Goal: Task Accomplishment & Management: Manage account settings

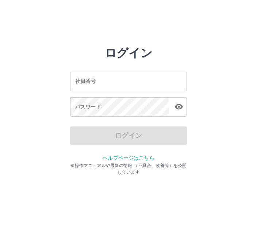
click at [95, 80] on div "社員番号 社員番号" at bounding box center [128, 81] width 117 height 19
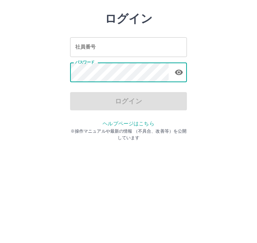
click at [108, 72] on input "社員番号" at bounding box center [128, 81] width 117 height 19
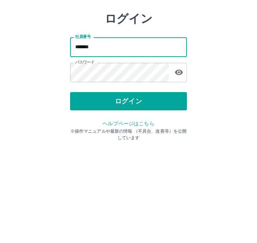
type input "*******"
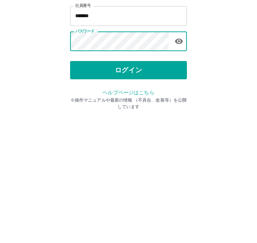
click at [154, 126] on button "ログイン" at bounding box center [128, 135] width 117 height 18
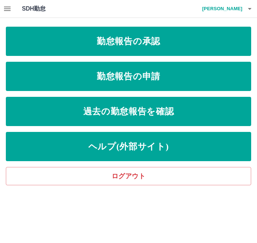
click at [66, 39] on link "勤怠報告の承認" at bounding box center [128, 41] width 245 height 29
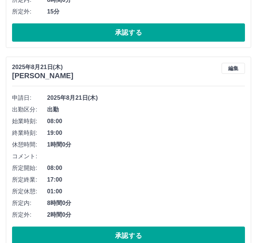
scroll to position [237, 0]
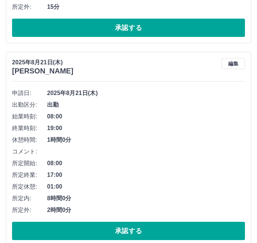
click at [96, 227] on button "承認する" at bounding box center [128, 230] width 233 height 18
click at [82, 225] on button "承認する" at bounding box center [128, 230] width 233 height 18
click at [35, 229] on button "承認する" at bounding box center [128, 230] width 233 height 18
click at [57, 227] on button "承認する" at bounding box center [128, 230] width 233 height 18
click at [61, 224] on button "承認する" at bounding box center [128, 230] width 233 height 18
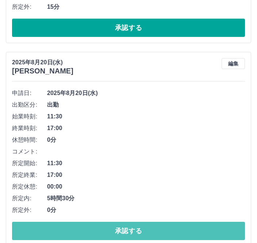
click at [151, 227] on button "承認する" at bounding box center [128, 230] width 233 height 18
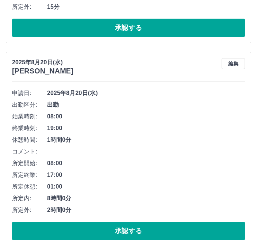
click at [129, 229] on button "承認する" at bounding box center [128, 230] width 233 height 18
click at [73, 227] on button "承認する" at bounding box center [128, 230] width 233 height 18
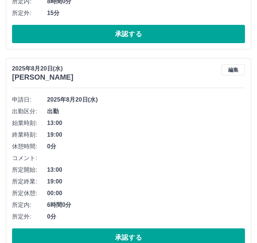
scroll to position [434, 0]
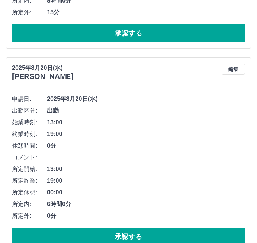
click at [107, 233] on button "承認する" at bounding box center [128, 236] width 233 height 18
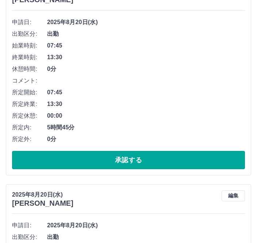
scroll to position [512, 0]
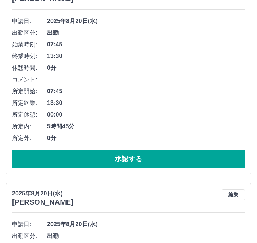
click at [129, 154] on button "承認する" at bounding box center [128, 159] width 233 height 18
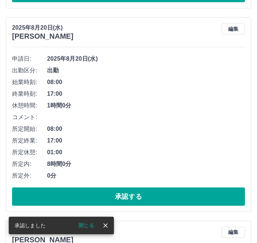
scroll to position [475, 0]
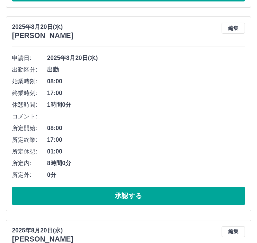
click at [27, 193] on button "承認する" at bounding box center [128, 195] width 233 height 18
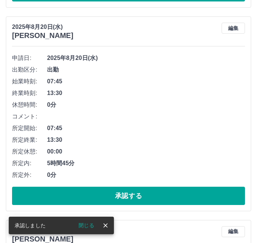
click at [35, 191] on button "承認する" at bounding box center [128, 195] width 233 height 18
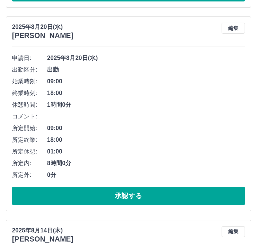
click at [65, 192] on button "承認する" at bounding box center [128, 195] width 233 height 18
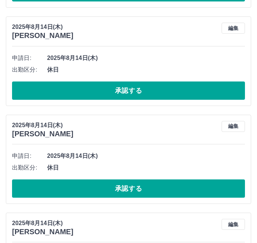
click at [43, 88] on button "承認する" at bounding box center [128, 90] width 233 height 18
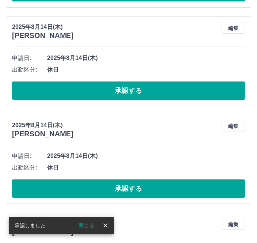
click at [35, 90] on button "承認する" at bounding box center [128, 90] width 233 height 18
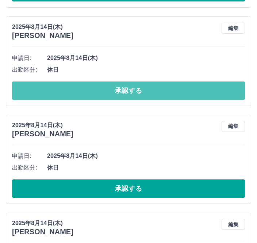
click at [37, 88] on button "承認する" at bounding box center [128, 90] width 233 height 18
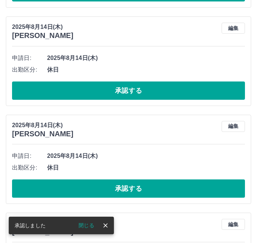
click at [36, 88] on button "承認する" at bounding box center [128, 90] width 233 height 18
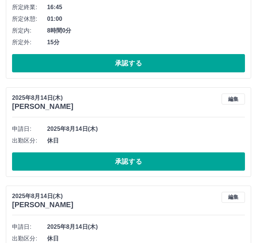
scroll to position [414, 0]
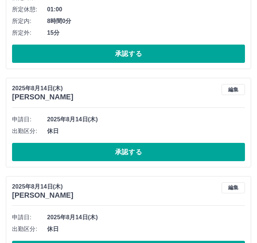
click at [57, 146] on button "承認する" at bounding box center [128, 152] width 233 height 18
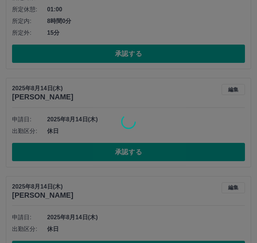
scroll to position [323, 0]
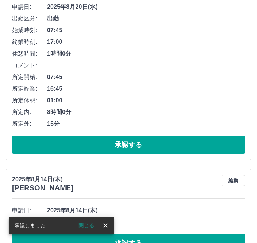
click at [128, 242] on button "承認する" at bounding box center [128, 242] width 233 height 18
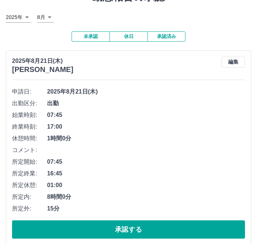
scroll to position [0, 0]
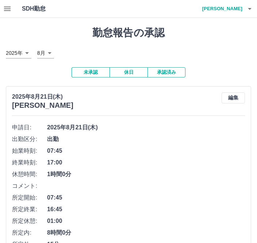
click at [248, 7] on icon "button" at bounding box center [249, 8] width 9 height 9
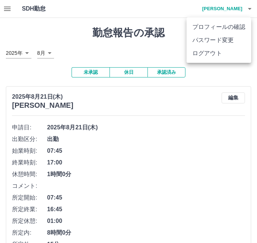
click at [222, 51] on li "ログアウト" at bounding box center [218, 53] width 65 height 13
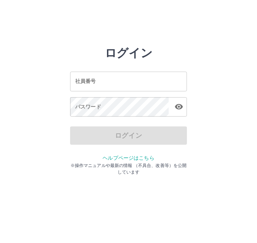
click at [86, 78] on div "社員番号 社員番号" at bounding box center [128, 81] width 117 height 19
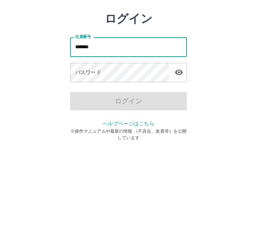
type input "*******"
click at [94, 97] on div "パスワード パスワード" at bounding box center [128, 107] width 117 height 20
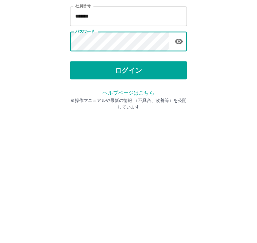
click at [170, 126] on button "ログイン" at bounding box center [128, 135] width 117 height 18
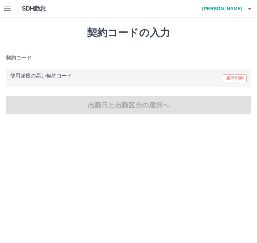
click at [243, 5] on button "button" at bounding box center [249, 9] width 15 height 18
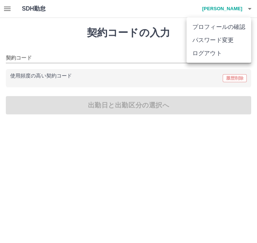
click at [14, 5] on div at bounding box center [128, 121] width 257 height 243
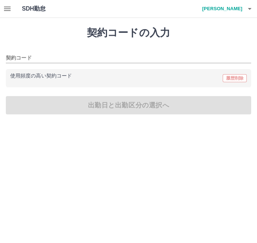
click at [8, 2] on button "button" at bounding box center [7, 9] width 15 height 18
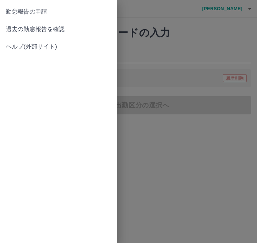
click at [68, 28] on span "過去の勤怠報告を確認" at bounding box center [58, 29] width 105 height 9
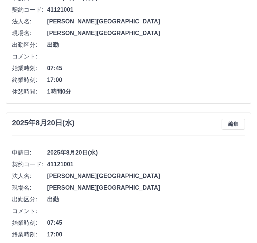
scroll to position [109, 0]
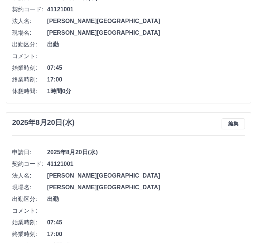
click at [239, 125] on button "編集" at bounding box center [232, 123] width 23 height 11
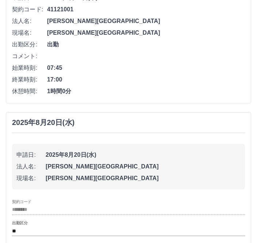
click at [37, 206] on input "********" at bounding box center [128, 209] width 233 height 9
click at [32, 229] on input "**" at bounding box center [128, 230] width 233 height 9
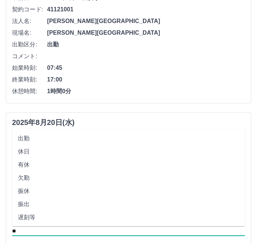
click at [34, 145] on li "休日" at bounding box center [128, 151] width 233 height 13
type input "**"
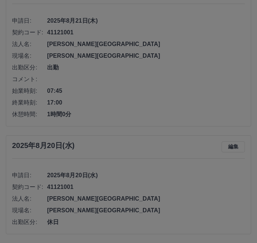
scroll to position [62, 0]
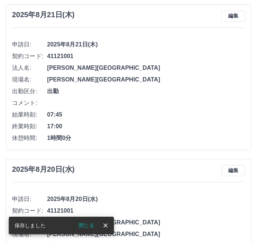
click at [233, 12] on button "編集" at bounding box center [232, 16] width 23 height 11
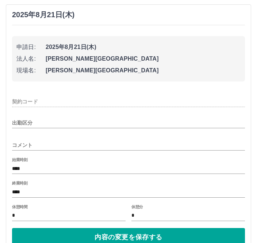
type input "********"
click at [23, 122] on input "**" at bounding box center [128, 123] width 233 height 9
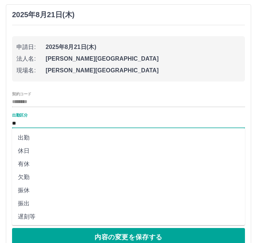
click at [31, 147] on li "休日" at bounding box center [128, 150] width 233 height 13
type input "**"
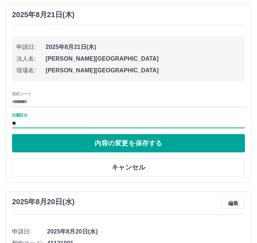
click at [16, 123] on input "**" at bounding box center [128, 123] width 233 height 9
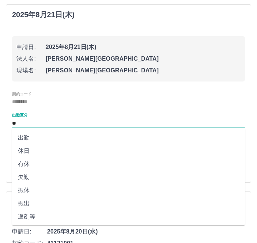
click at [32, 153] on li "休日" at bounding box center [128, 150] width 233 height 13
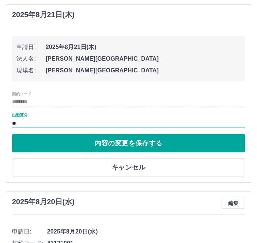
click at [157, 144] on button "内容の変更を保存する" at bounding box center [128, 143] width 233 height 18
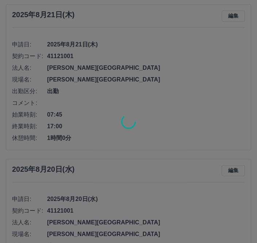
scroll to position [16, 0]
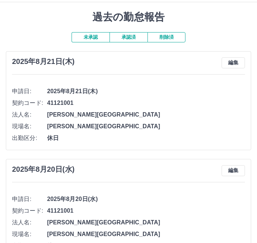
click at [210, 19] on h1 "過去の勤怠報告" at bounding box center [128, 17] width 245 height 12
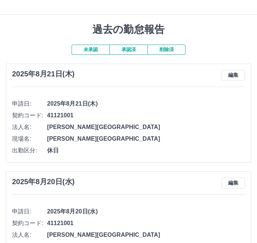
scroll to position [0, 0]
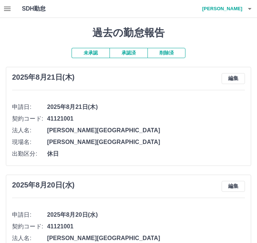
click at [9, 11] on icon "button" at bounding box center [7, 9] width 7 height 4
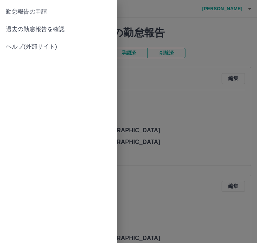
click at [51, 9] on span "勤怠報告の申請" at bounding box center [58, 11] width 105 height 9
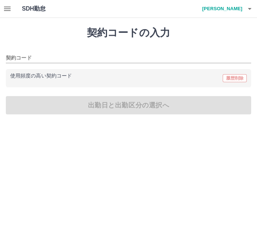
click at [241, 5] on h4 "鶴田　綾夏" at bounding box center [220, 9] width 44 height 18
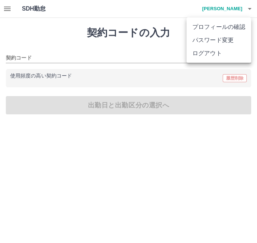
click at [220, 51] on li "ログアウト" at bounding box center [218, 53] width 65 height 13
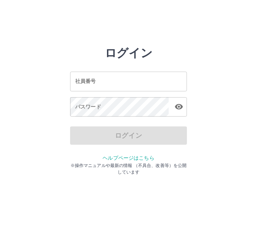
click at [104, 78] on input "社員番号" at bounding box center [128, 81] width 117 height 19
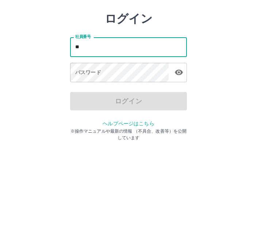
type input "*"
type input "*******"
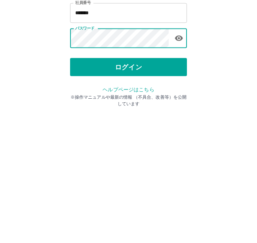
click at [154, 126] on button "ログイン" at bounding box center [128, 135] width 117 height 18
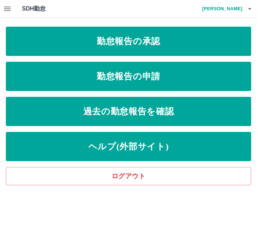
click at [196, 41] on link "勤怠報告の承認" at bounding box center [128, 41] width 245 height 29
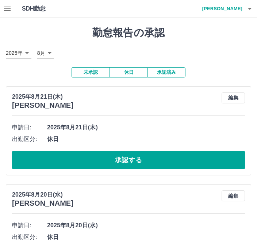
click at [170, 70] on button "承認済み" at bounding box center [166, 72] width 38 height 10
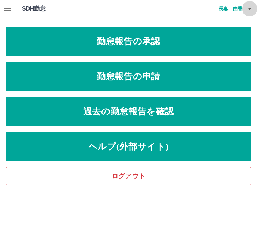
click at [245, 6] on icon "button" at bounding box center [249, 8] width 9 height 9
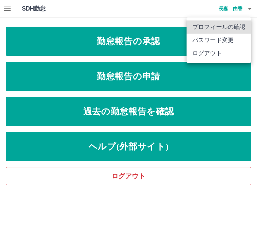
click at [228, 51] on li "ログアウト" at bounding box center [218, 53] width 65 height 13
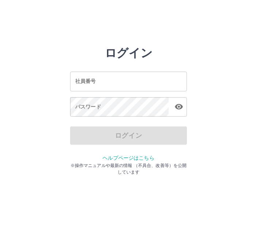
click at [122, 82] on input "社員番号" at bounding box center [128, 81] width 117 height 19
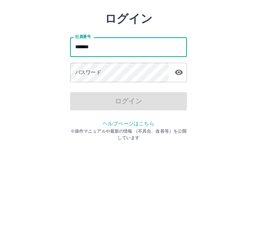
type input "*******"
click at [90, 97] on div "パスワード パスワード" at bounding box center [128, 107] width 117 height 20
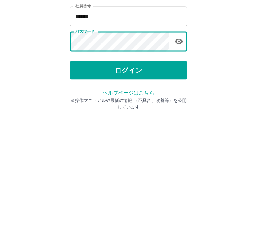
click at [162, 126] on button "ログイン" at bounding box center [128, 135] width 117 height 18
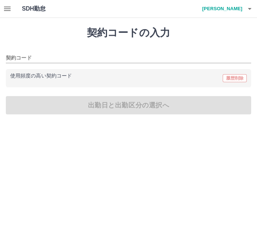
click at [242, 6] on button "button" at bounding box center [249, 9] width 15 height 18
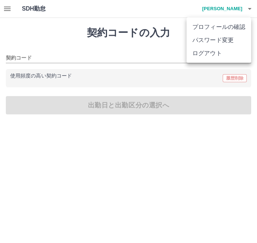
click at [15, 9] on div at bounding box center [128, 121] width 257 height 243
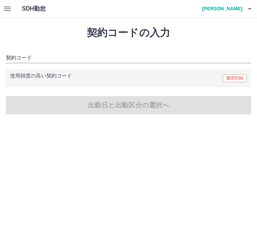
click at [4, 3] on button "button" at bounding box center [7, 9] width 15 height 18
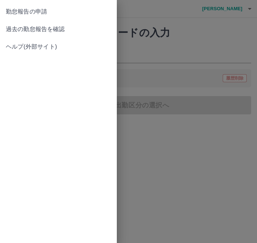
click at [70, 28] on span "過去の勤怠報告を確認" at bounding box center [58, 29] width 105 height 9
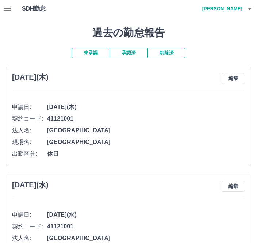
click at [9, 12] on icon "button" at bounding box center [7, 8] width 9 height 9
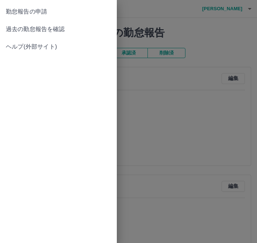
click at [68, 26] on span "過去の勤怠報告を確認" at bounding box center [58, 29] width 105 height 9
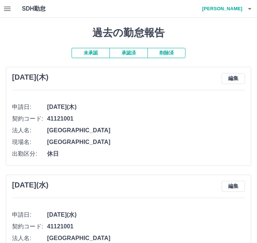
click at [131, 49] on button "承認済" at bounding box center [128, 53] width 38 height 10
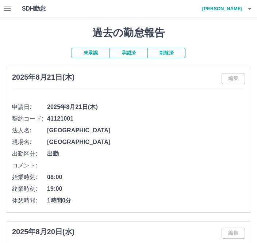
click at [237, 3] on h4 "古川　香代子" at bounding box center [220, 9] width 44 height 18
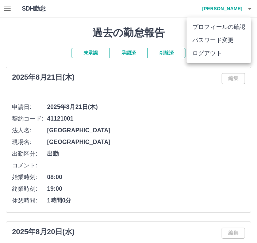
click at [217, 51] on li "ログアウト" at bounding box center [218, 53] width 65 height 13
